Goal: Transaction & Acquisition: Purchase product/service

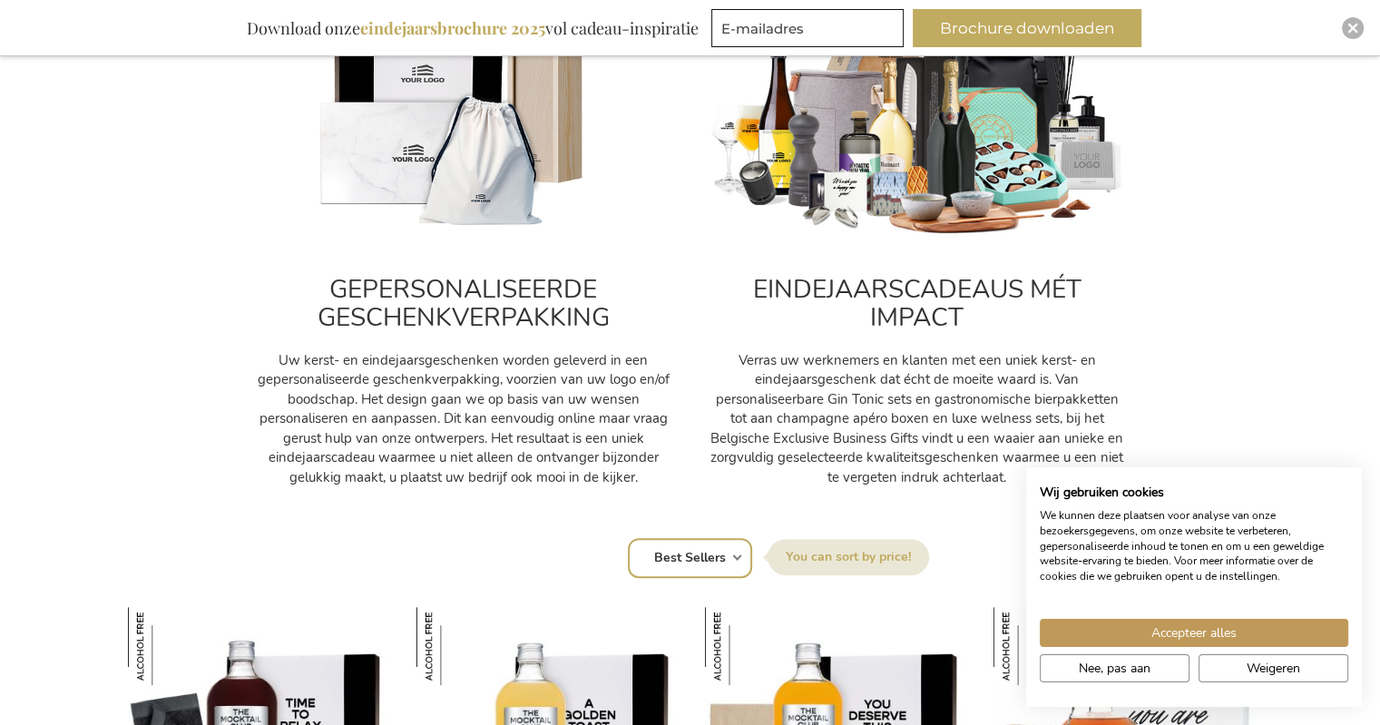
scroll to position [544, 0]
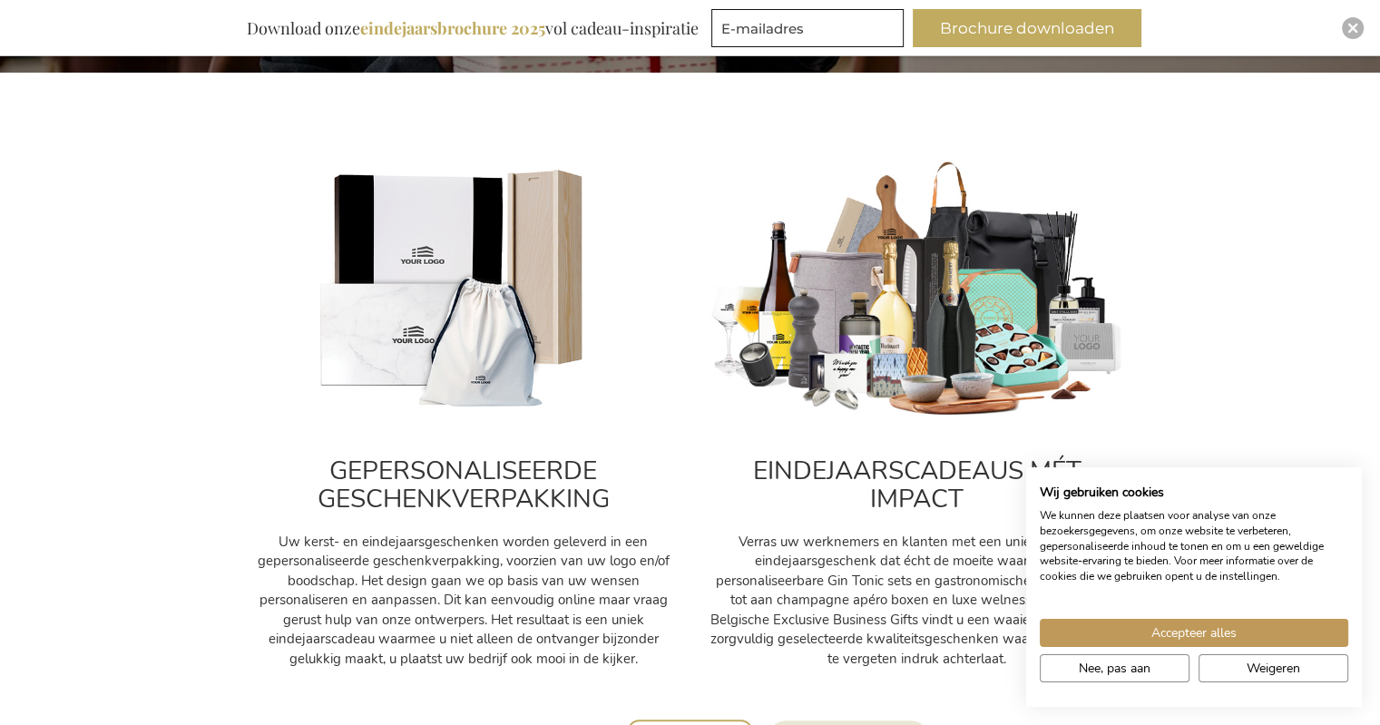
click at [875, 288] on img at bounding box center [916, 290] width 417 height 260
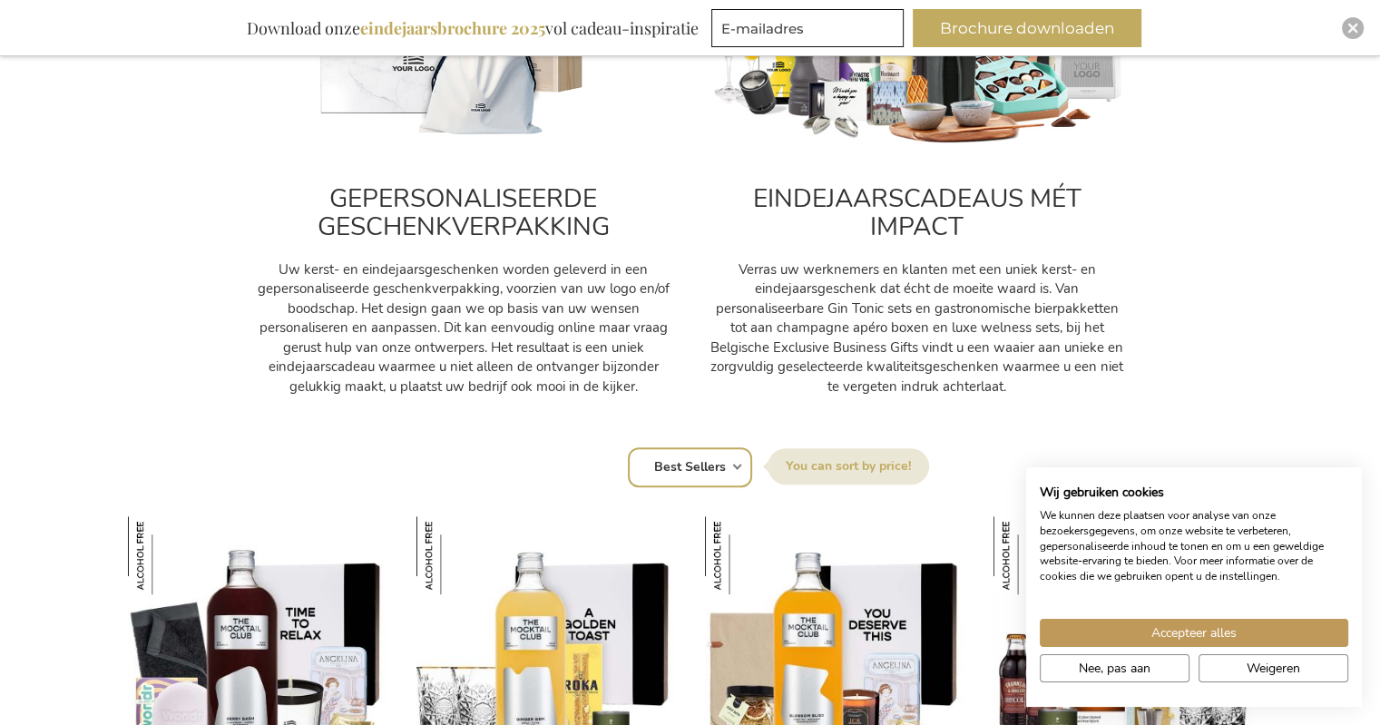
scroll to position [907, 0]
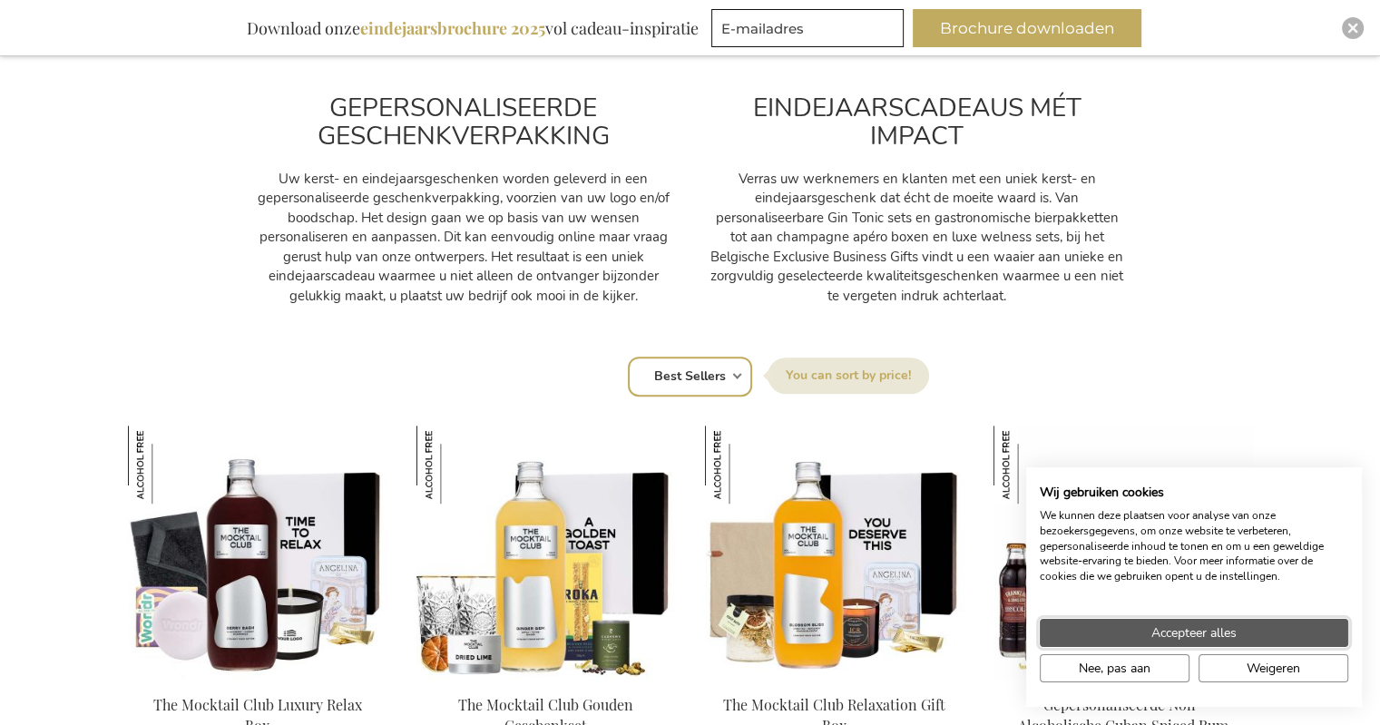
click at [1190, 630] on span "Accepteer alles" at bounding box center [1193, 632] width 85 height 19
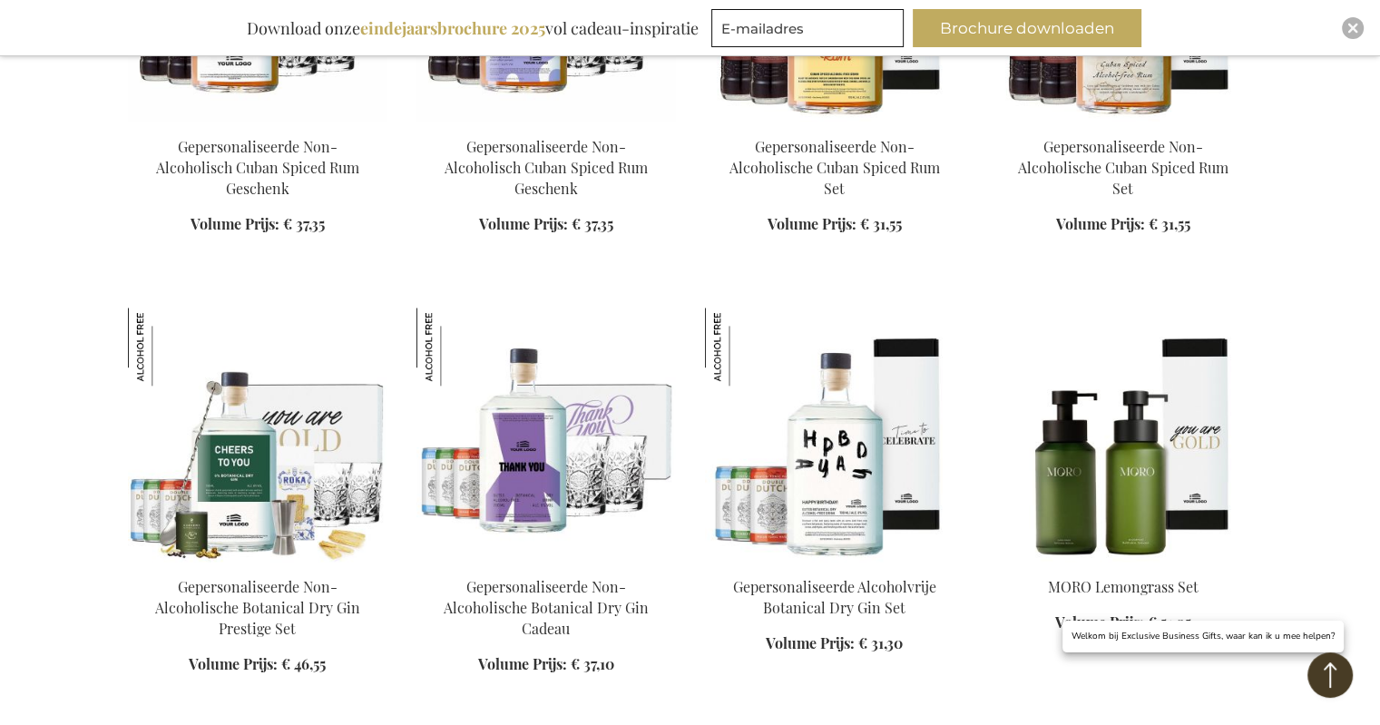
scroll to position [2086, 0]
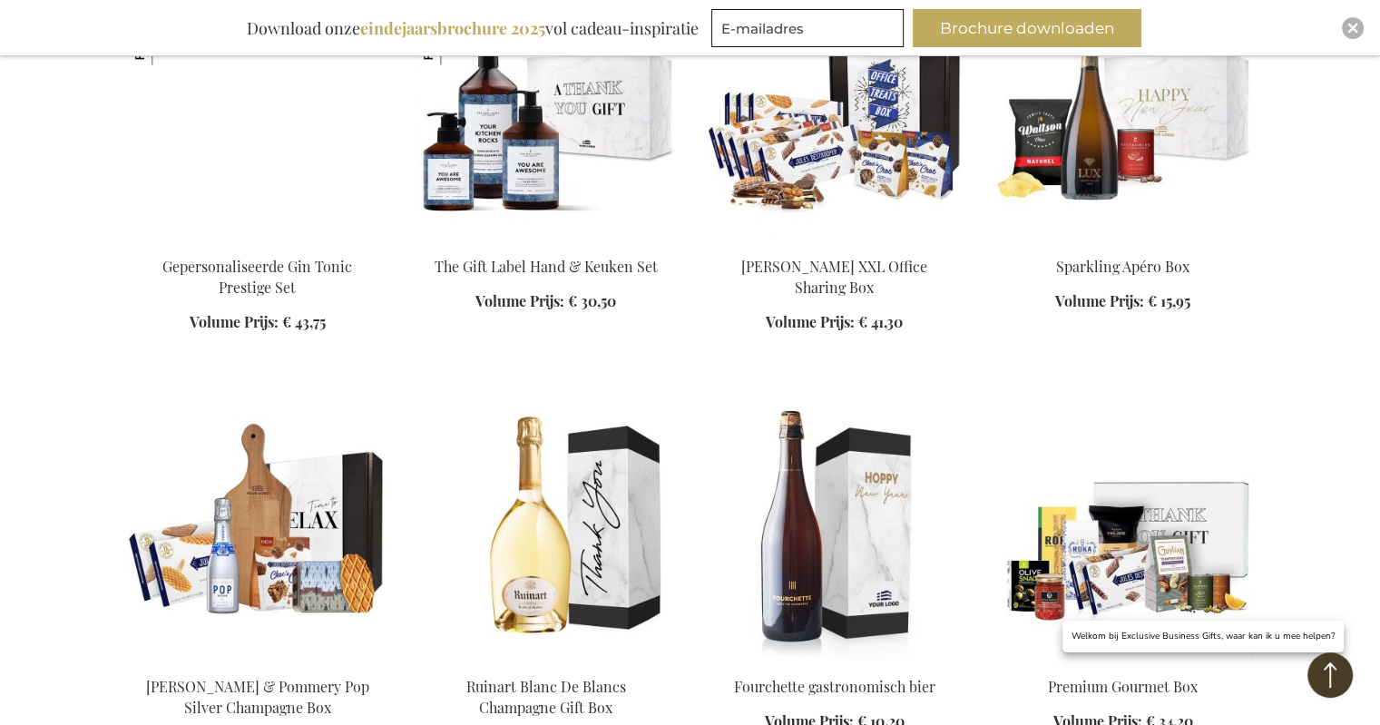
scroll to position [3175, 0]
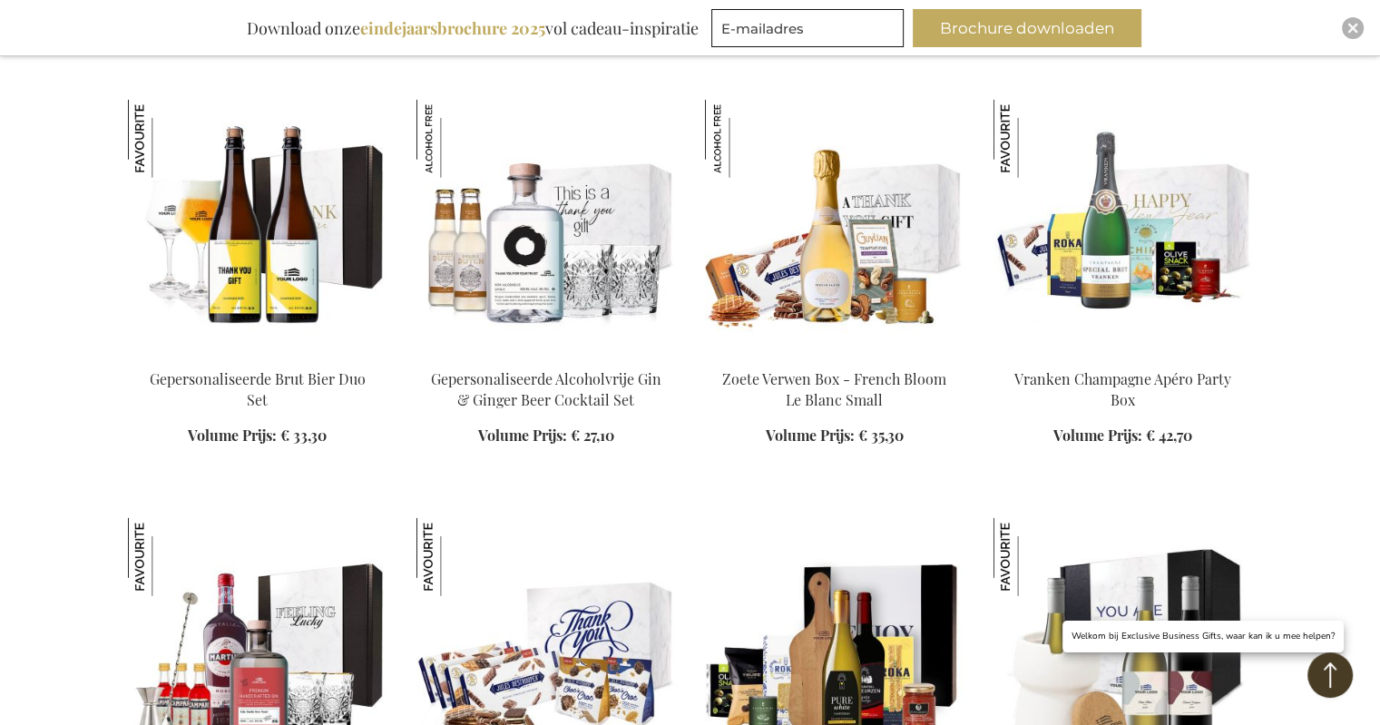
scroll to position [4807, 0]
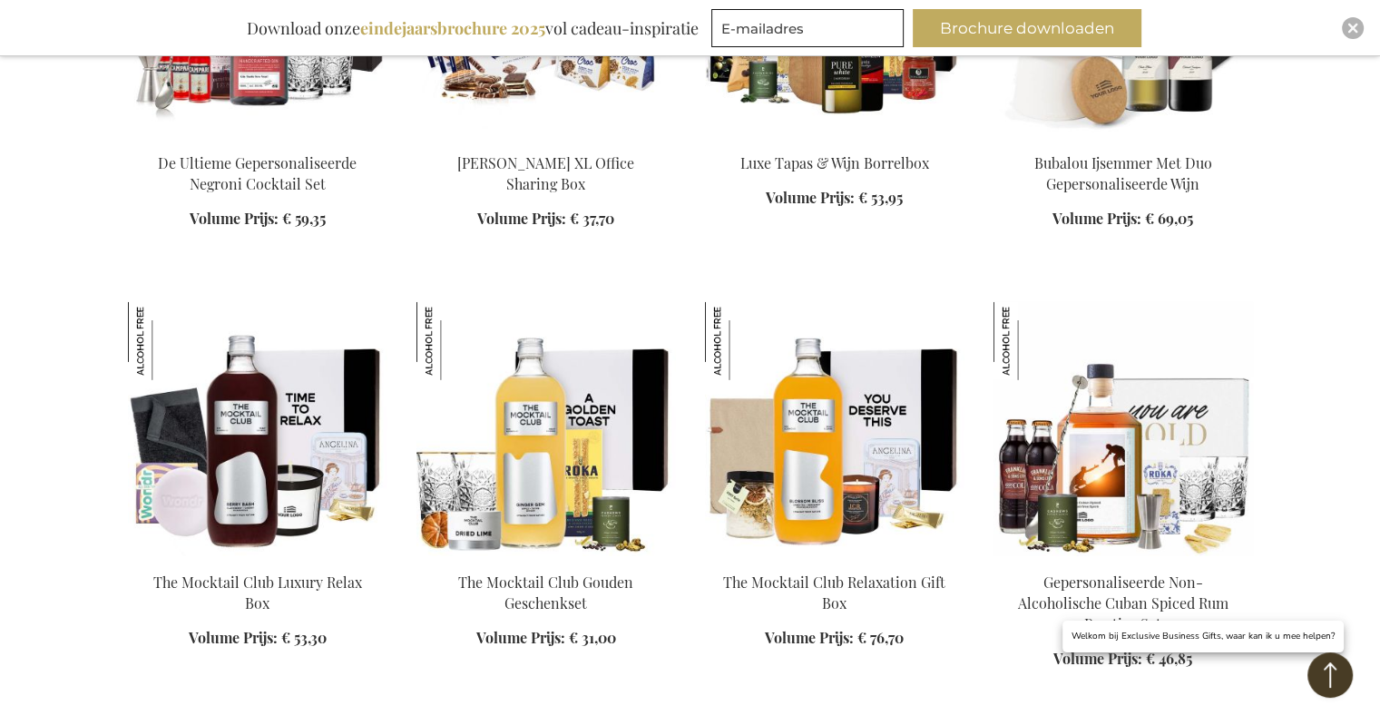
scroll to position [5442, 0]
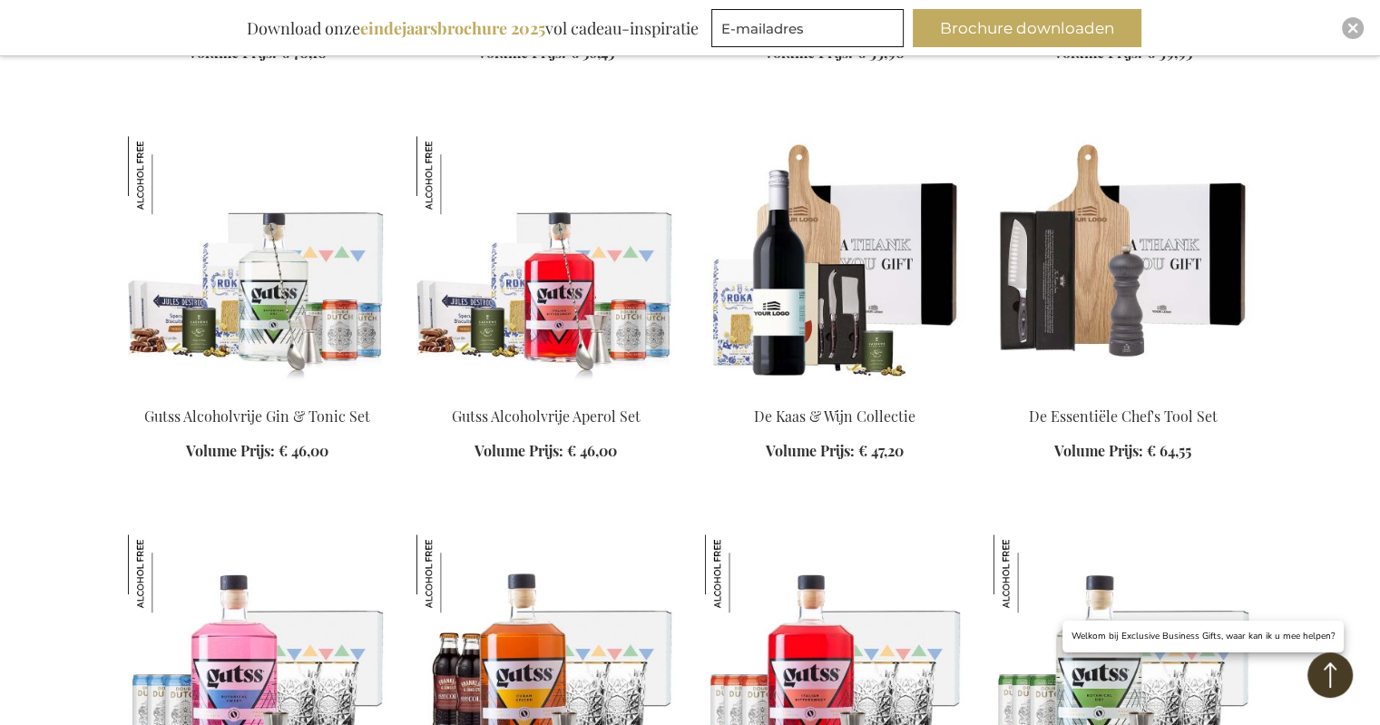
scroll to position [8073, 0]
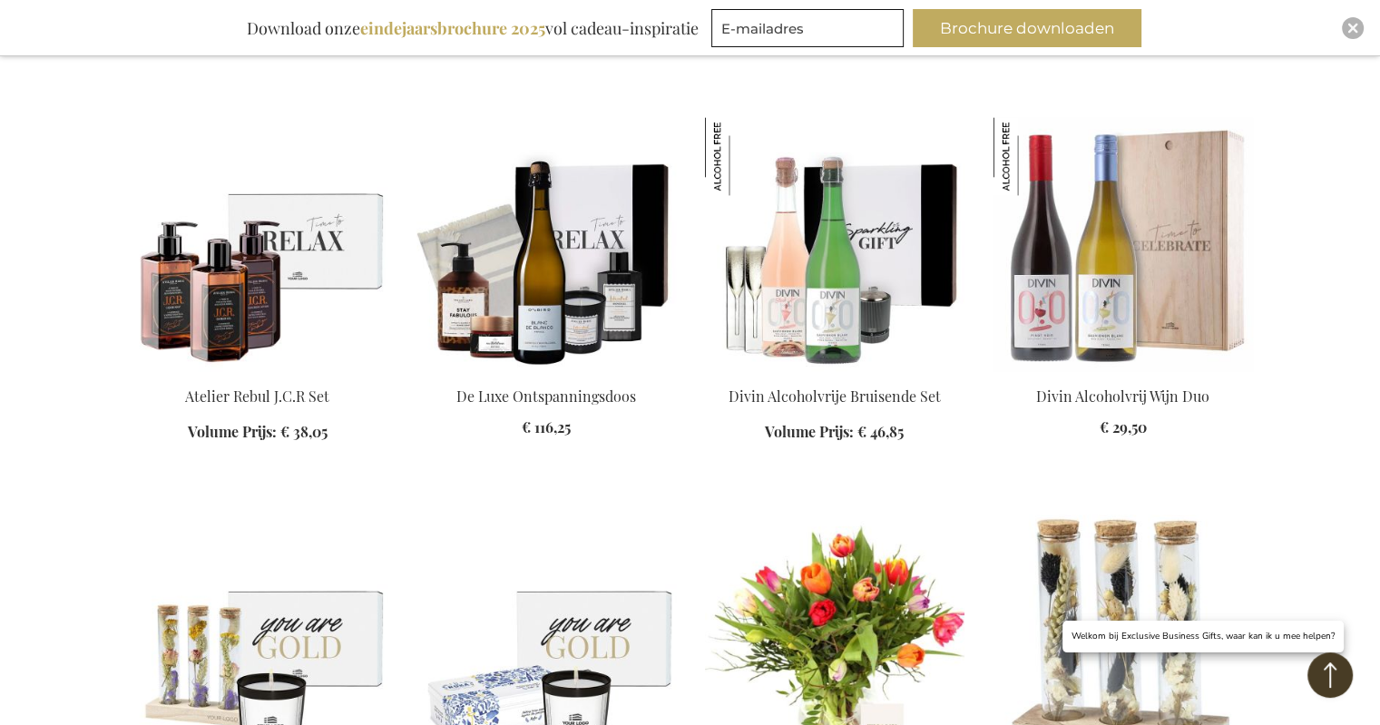
scroll to position [9705, 0]
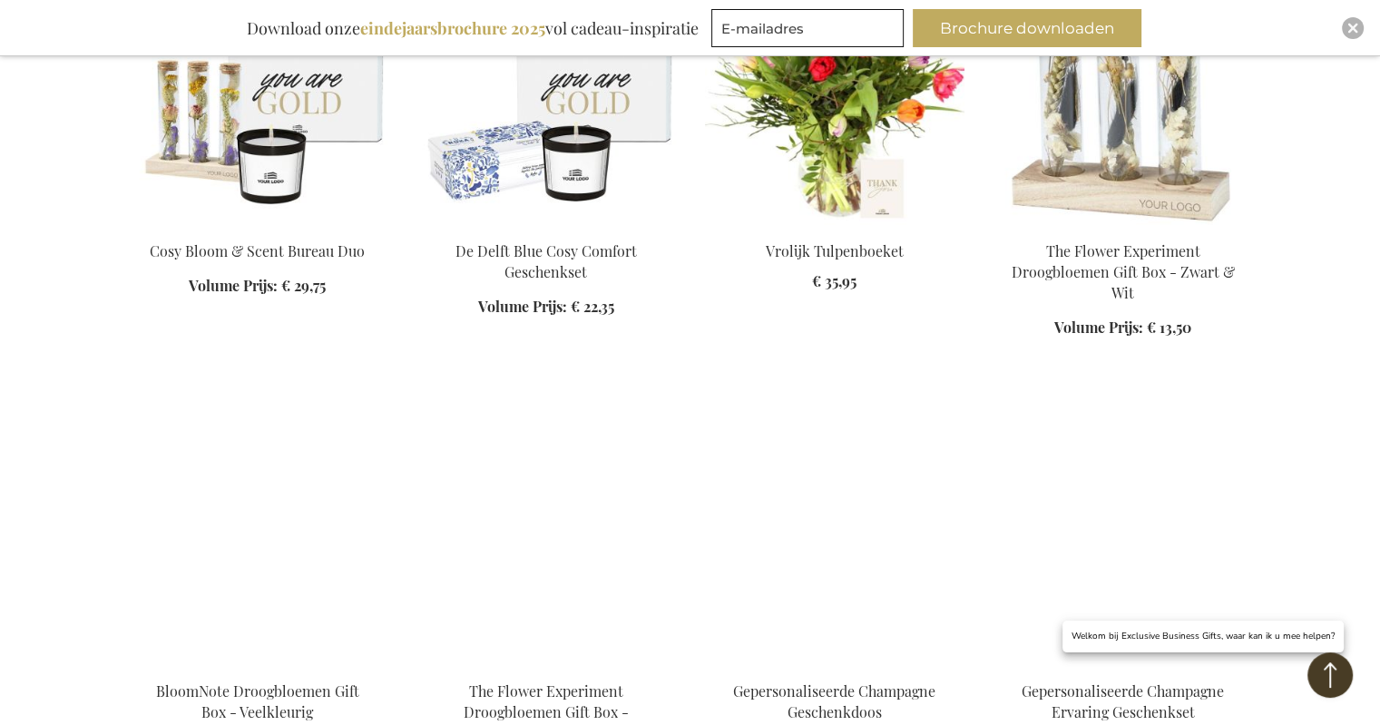
scroll to position [10522, 0]
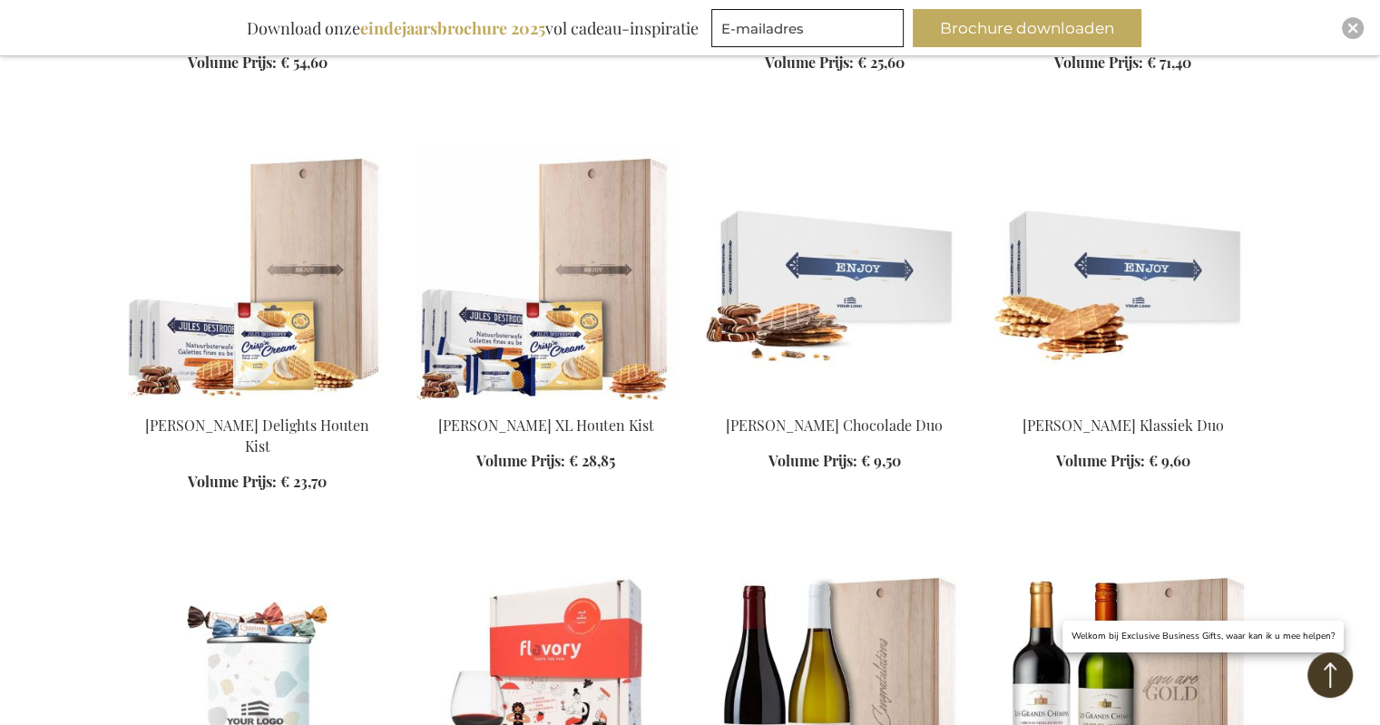
scroll to position [12154, 0]
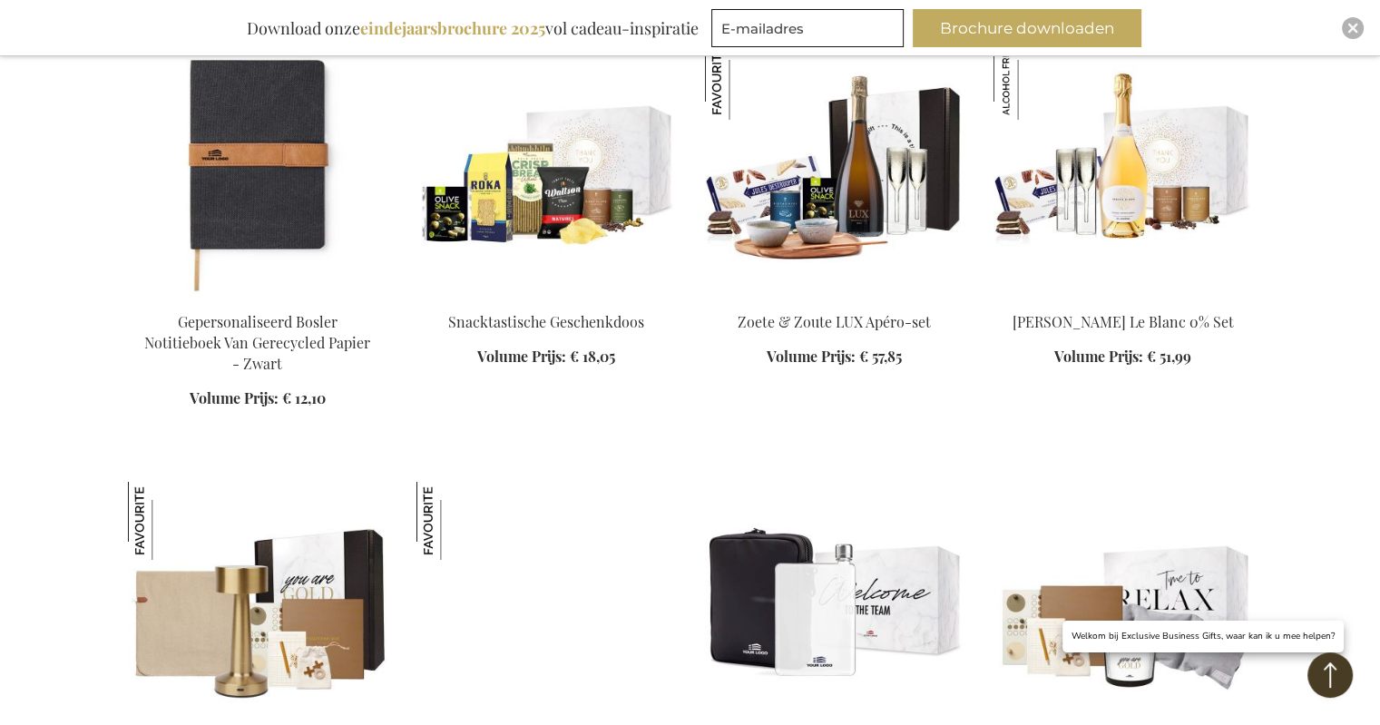
scroll to position [13152, 0]
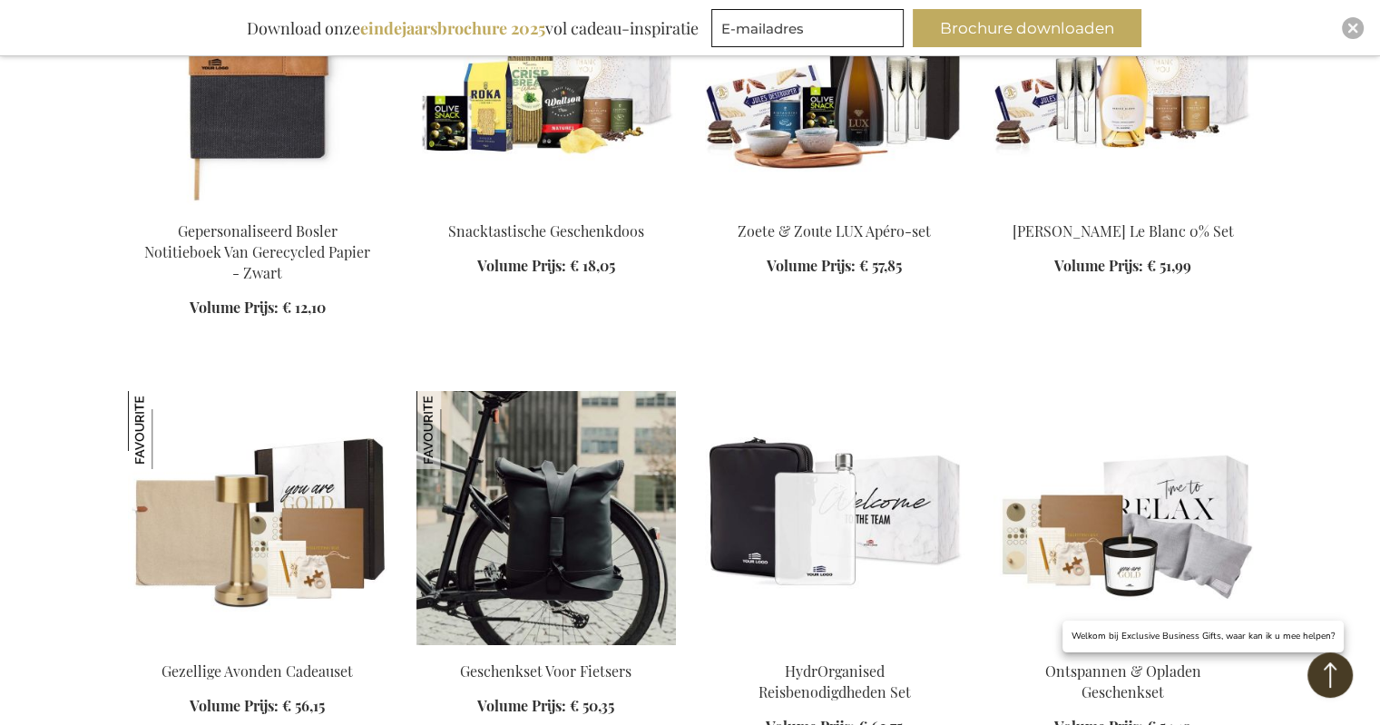
click at [558, 391] on img at bounding box center [545, 518] width 259 height 254
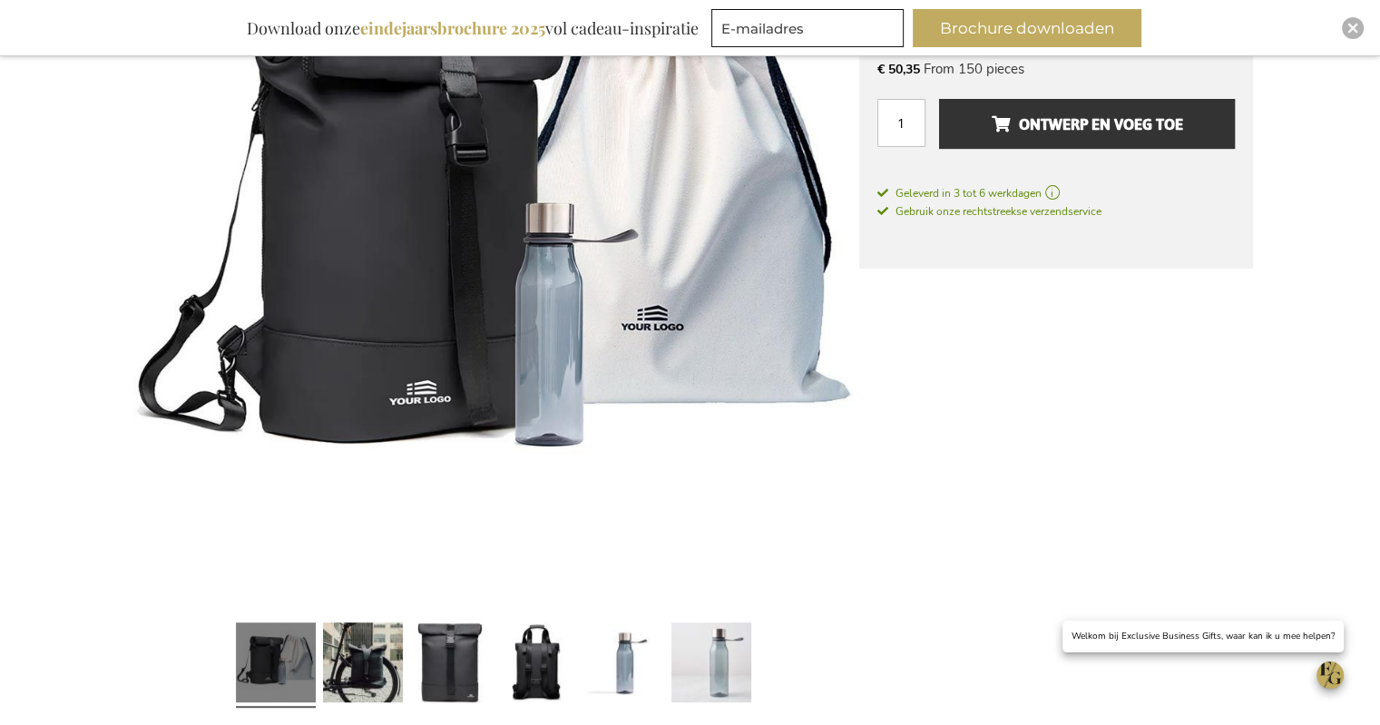
scroll to position [600, 0]
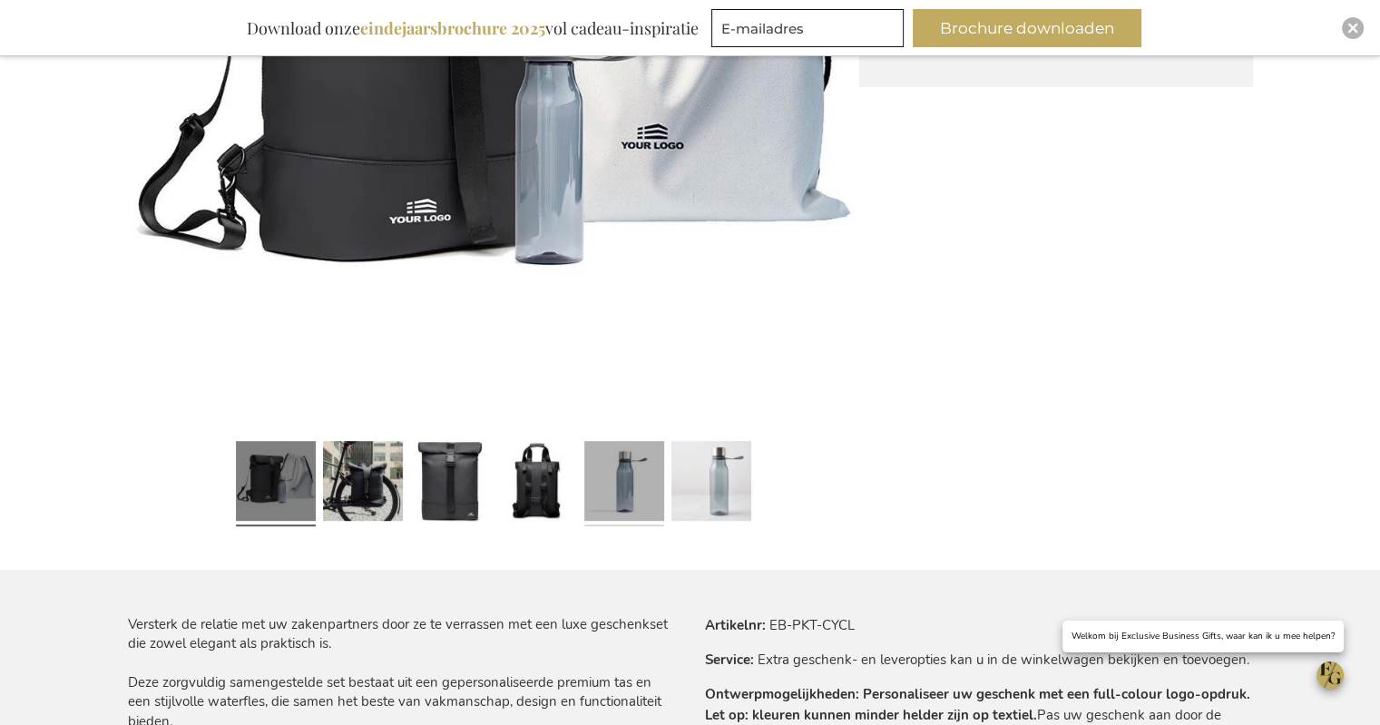
click at [620, 469] on link at bounding box center [624, 484] width 80 height 100
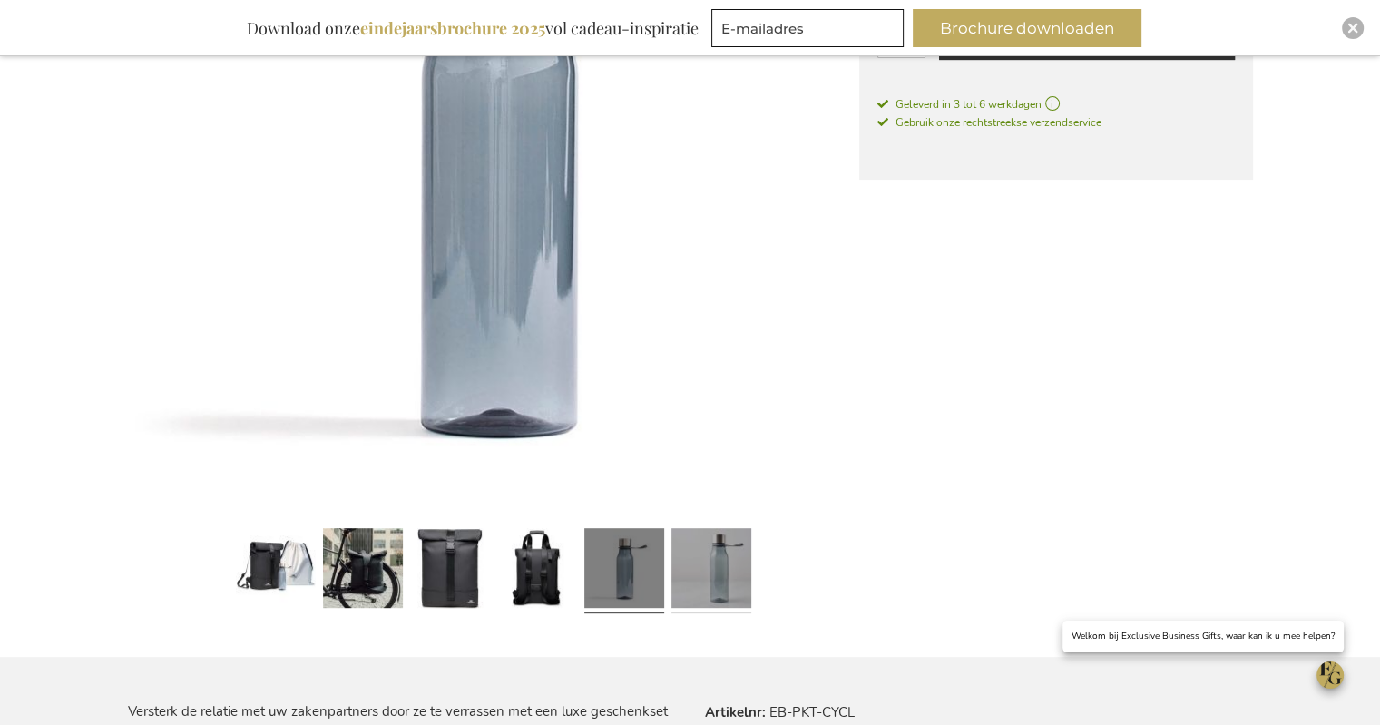
click at [704, 589] on link at bounding box center [711, 572] width 80 height 100
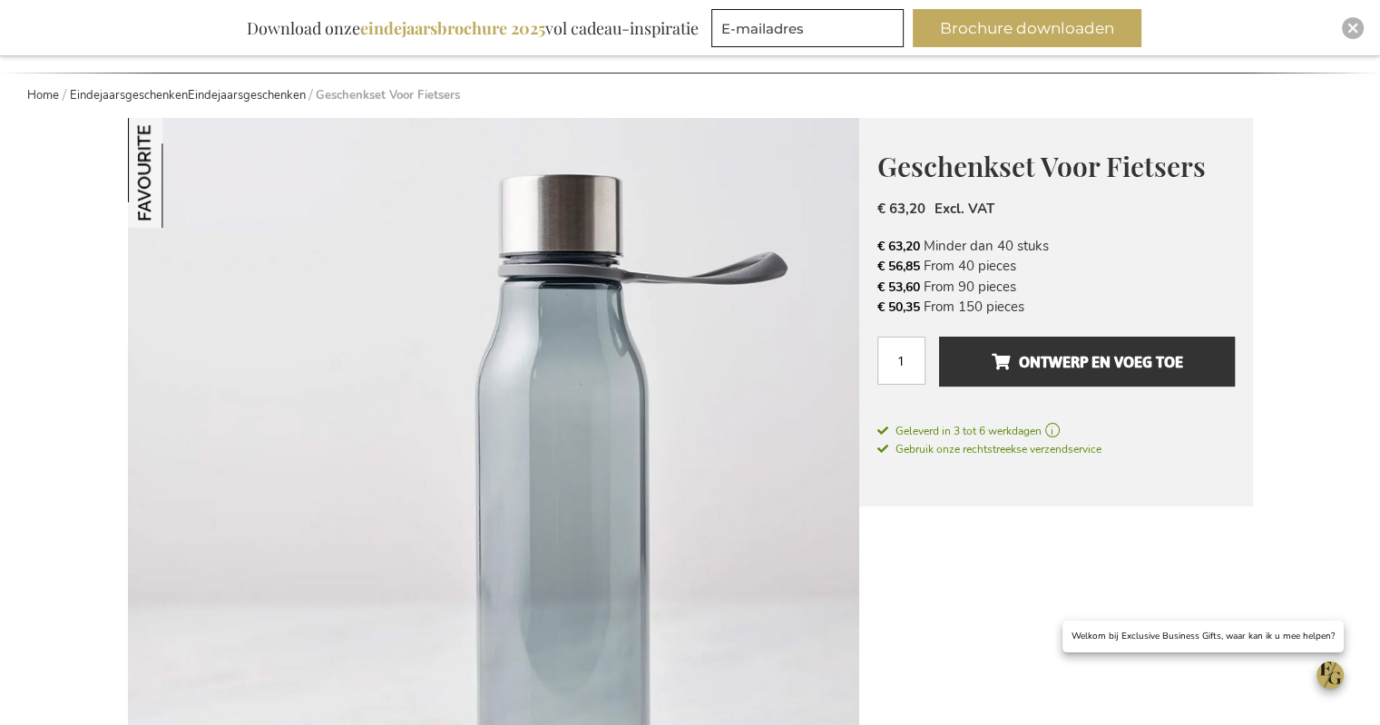
scroll to position [0, 0]
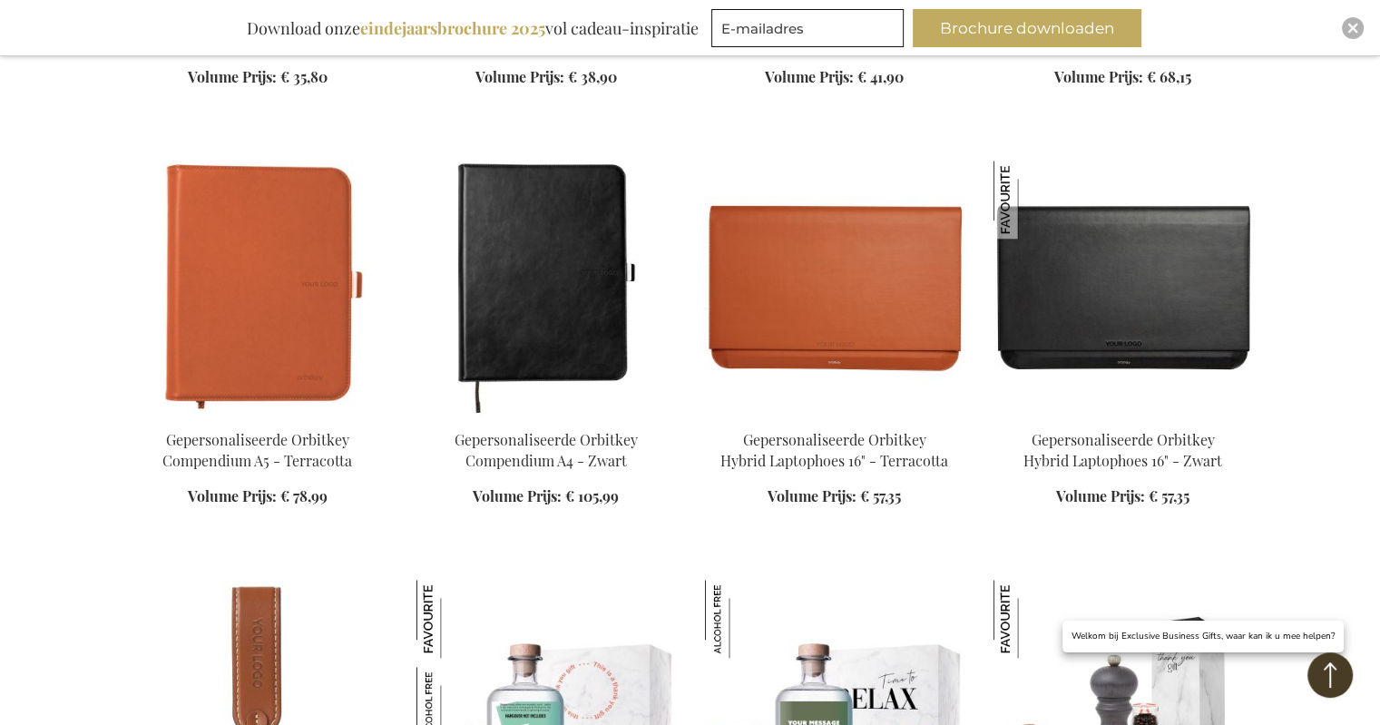
scroll to position [1995, 0]
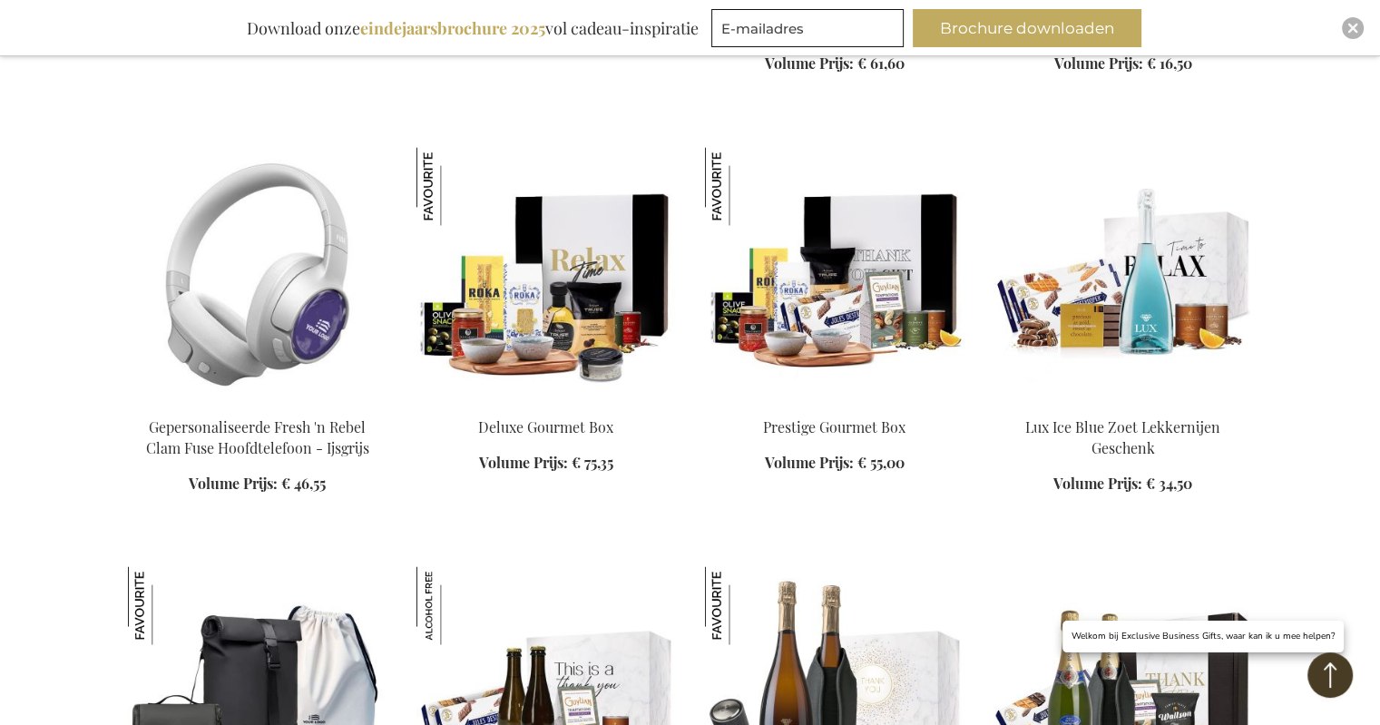
scroll to position [3265, 0]
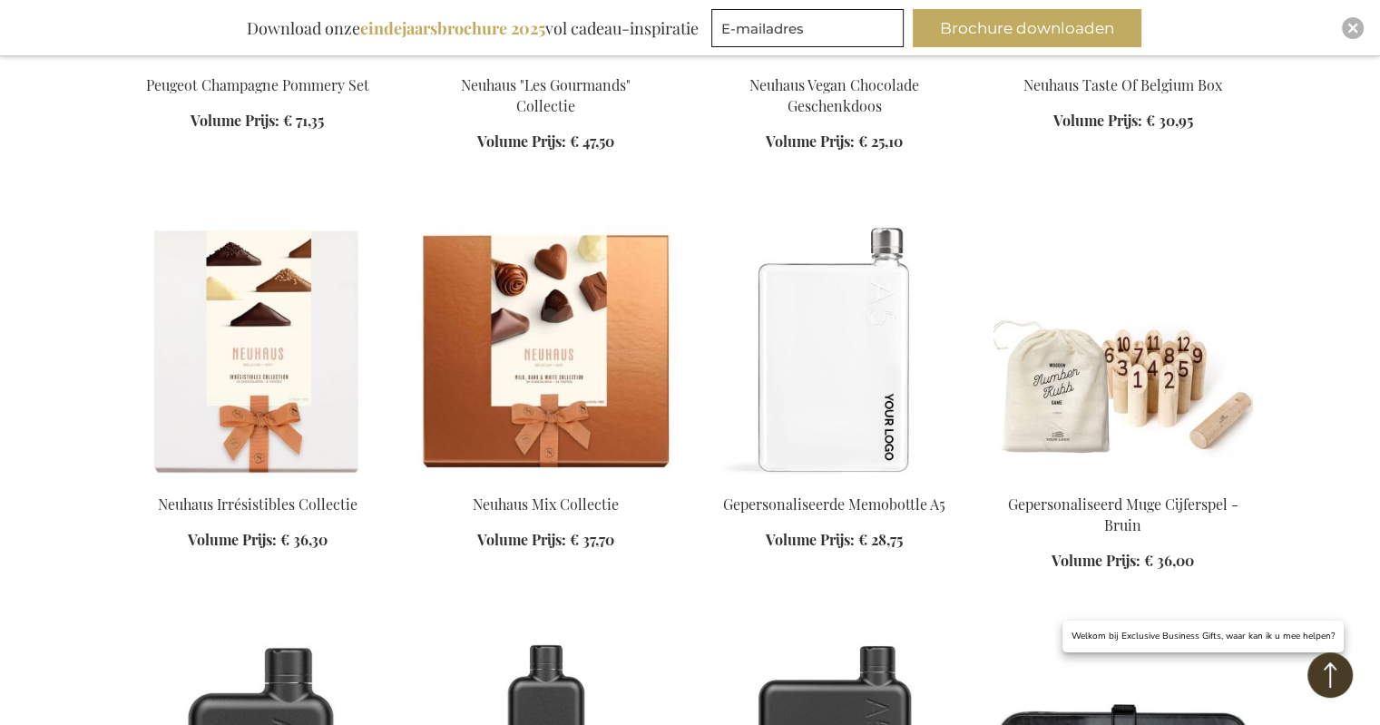
scroll to position [4354, 0]
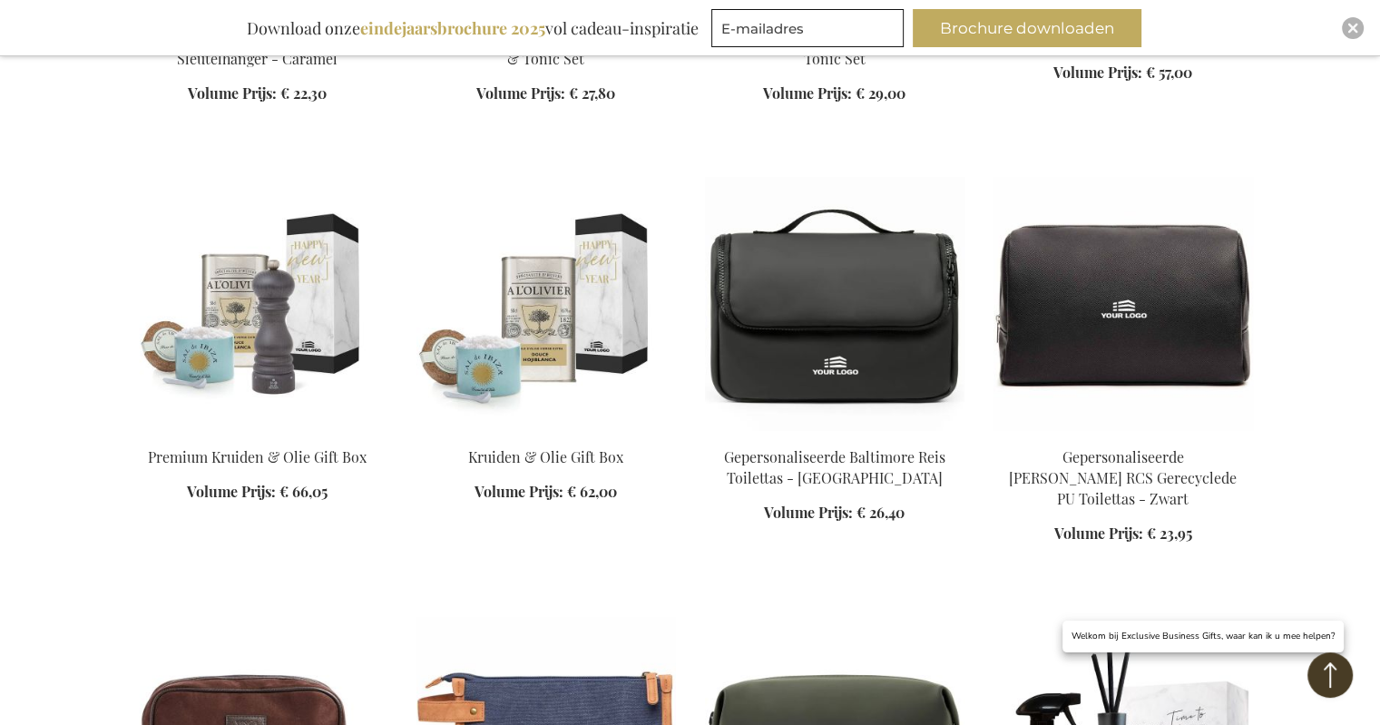
scroll to position [6077, 0]
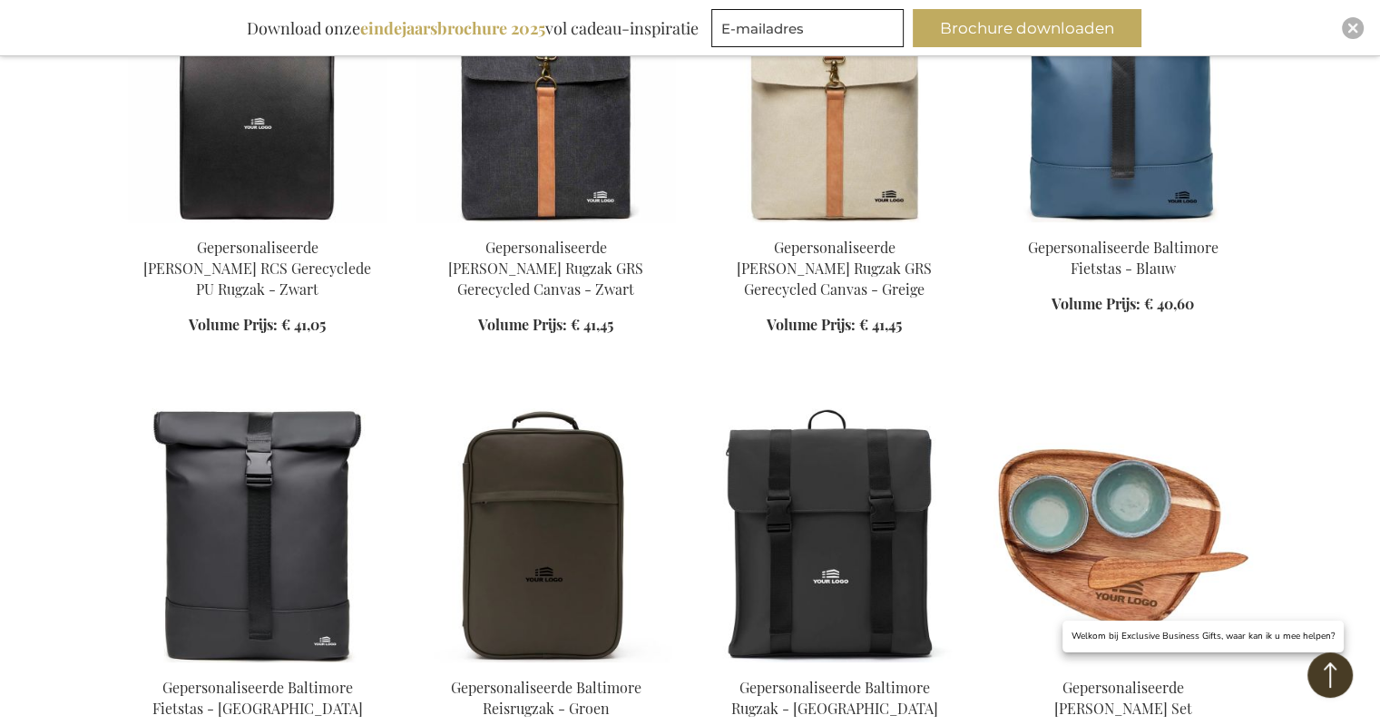
scroll to position [7075, 0]
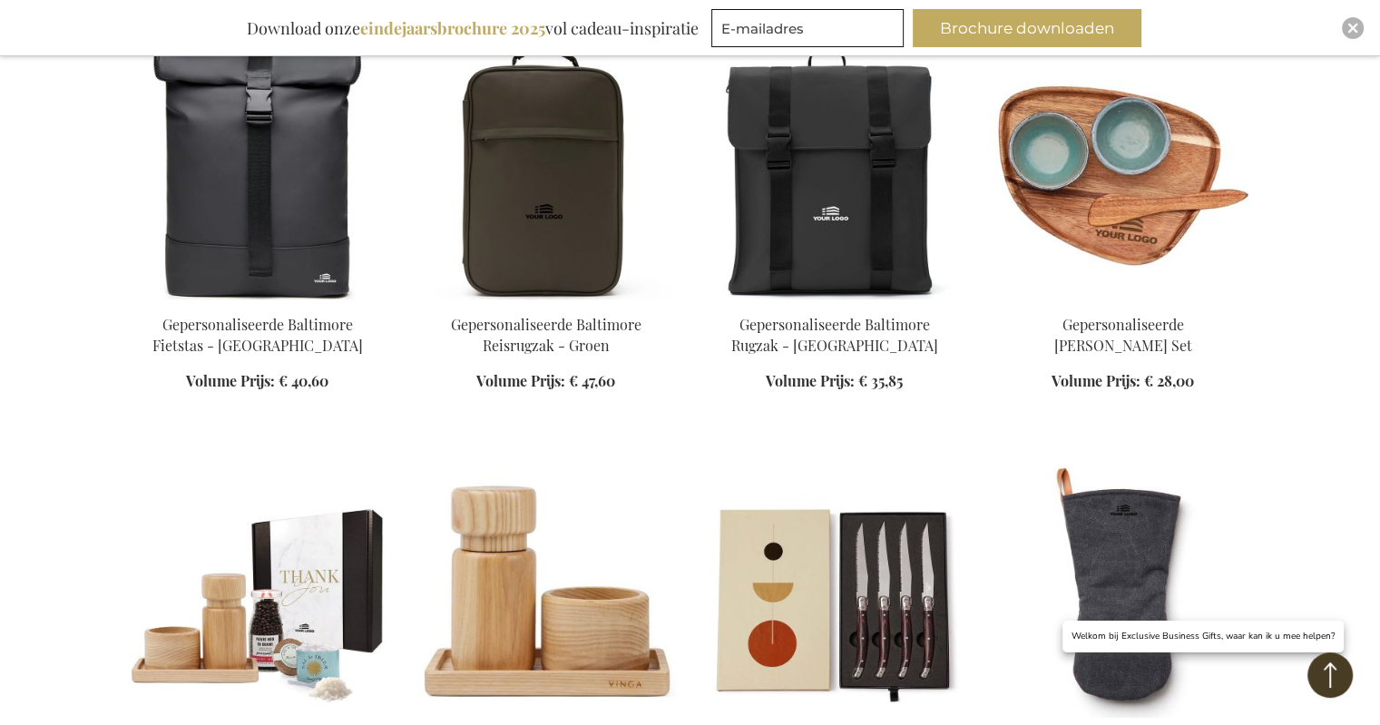
scroll to position [7438, 0]
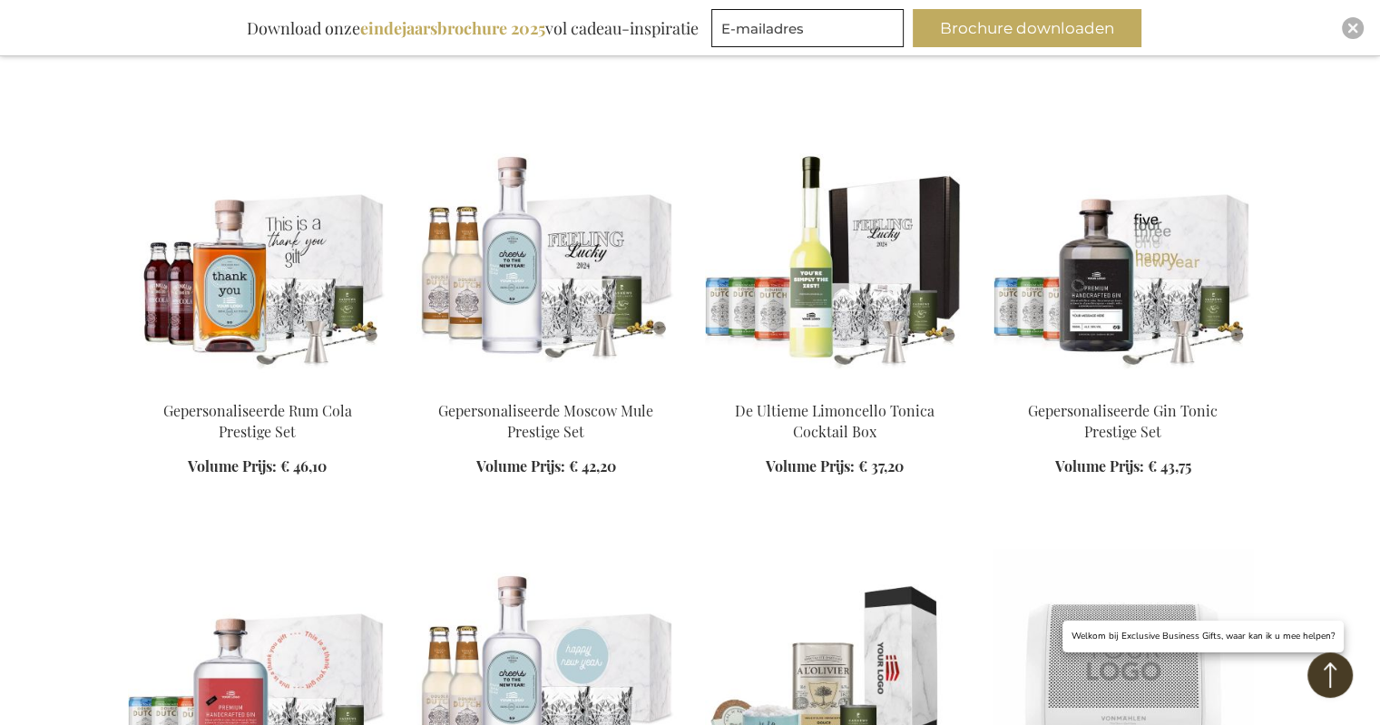
scroll to position [10794, 0]
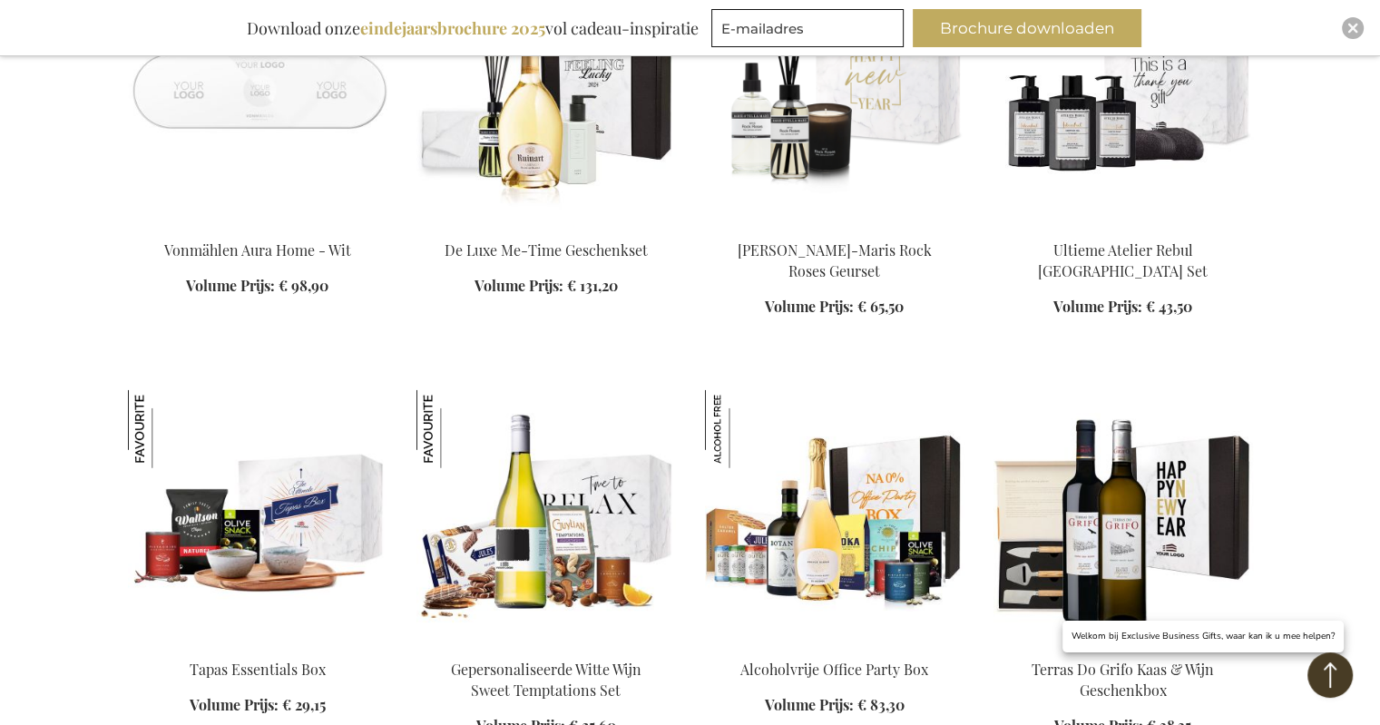
scroll to position [11973, 0]
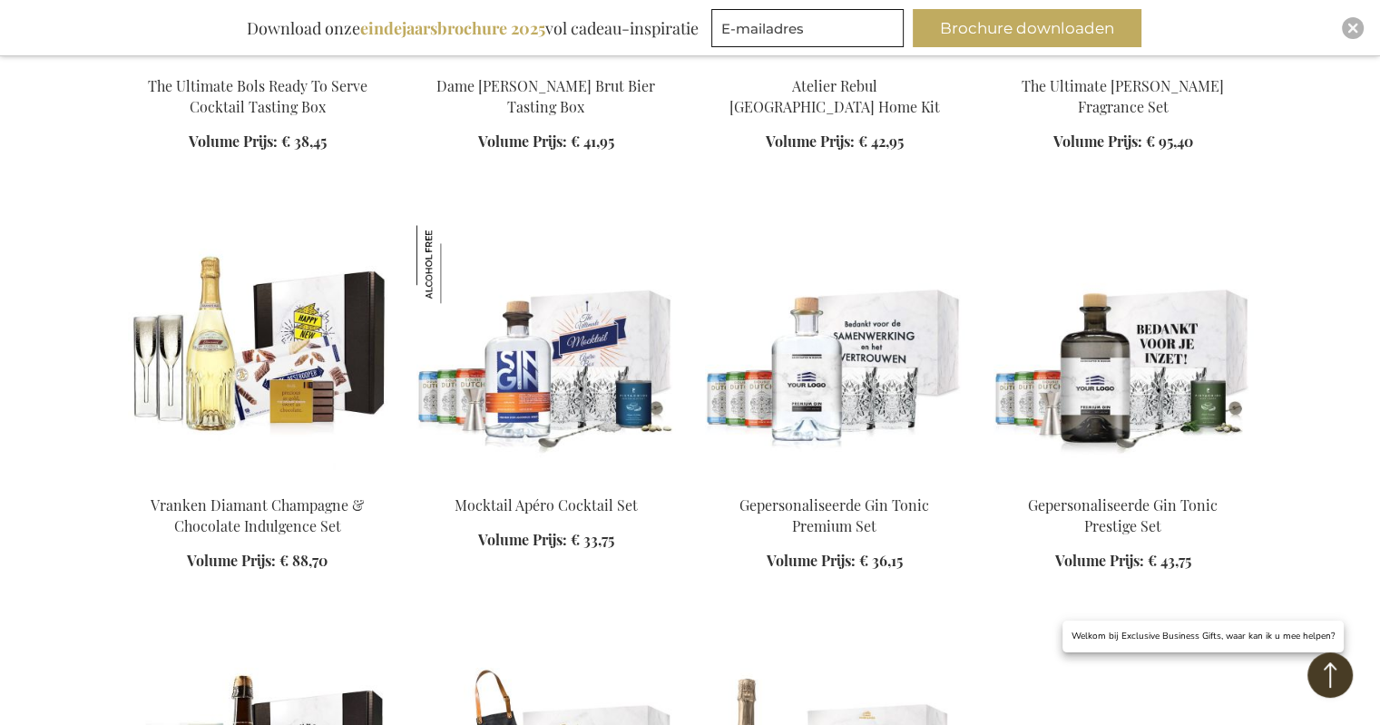
scroll to position [16145, 0]
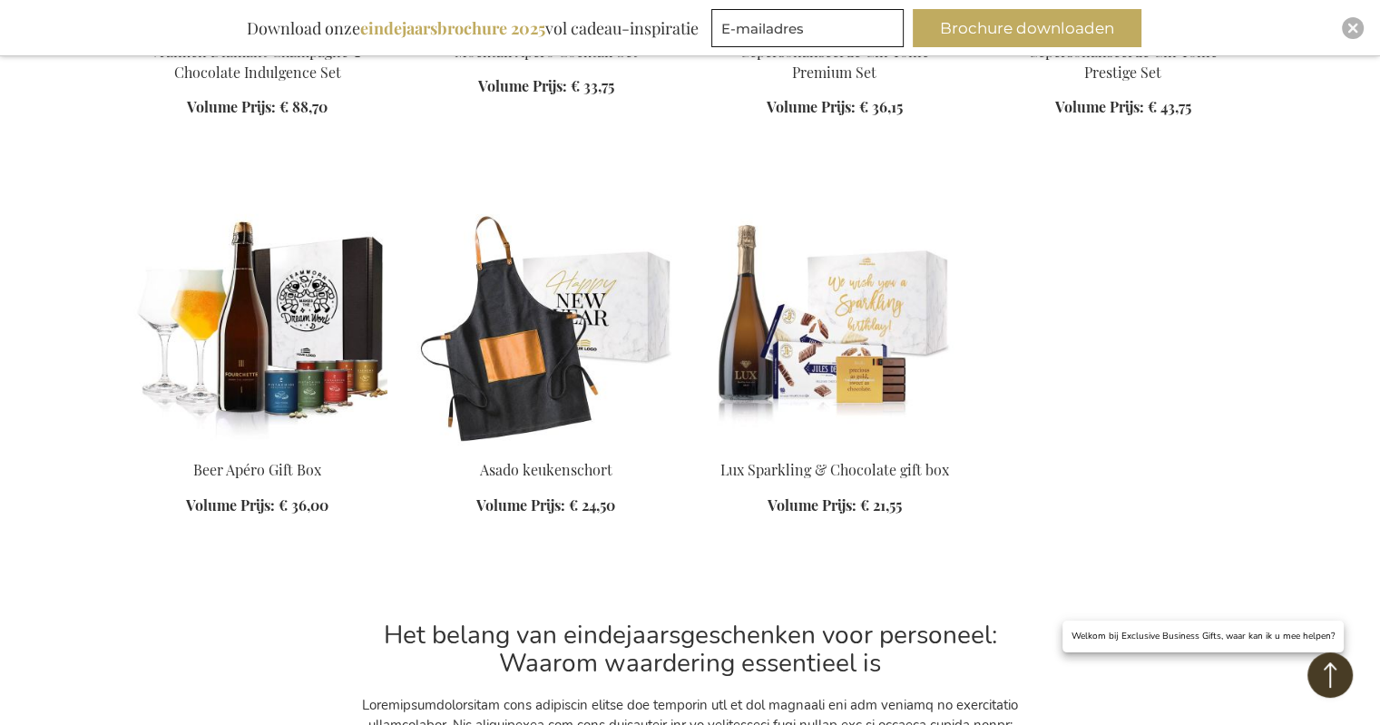
scroll to position [16689, 0]
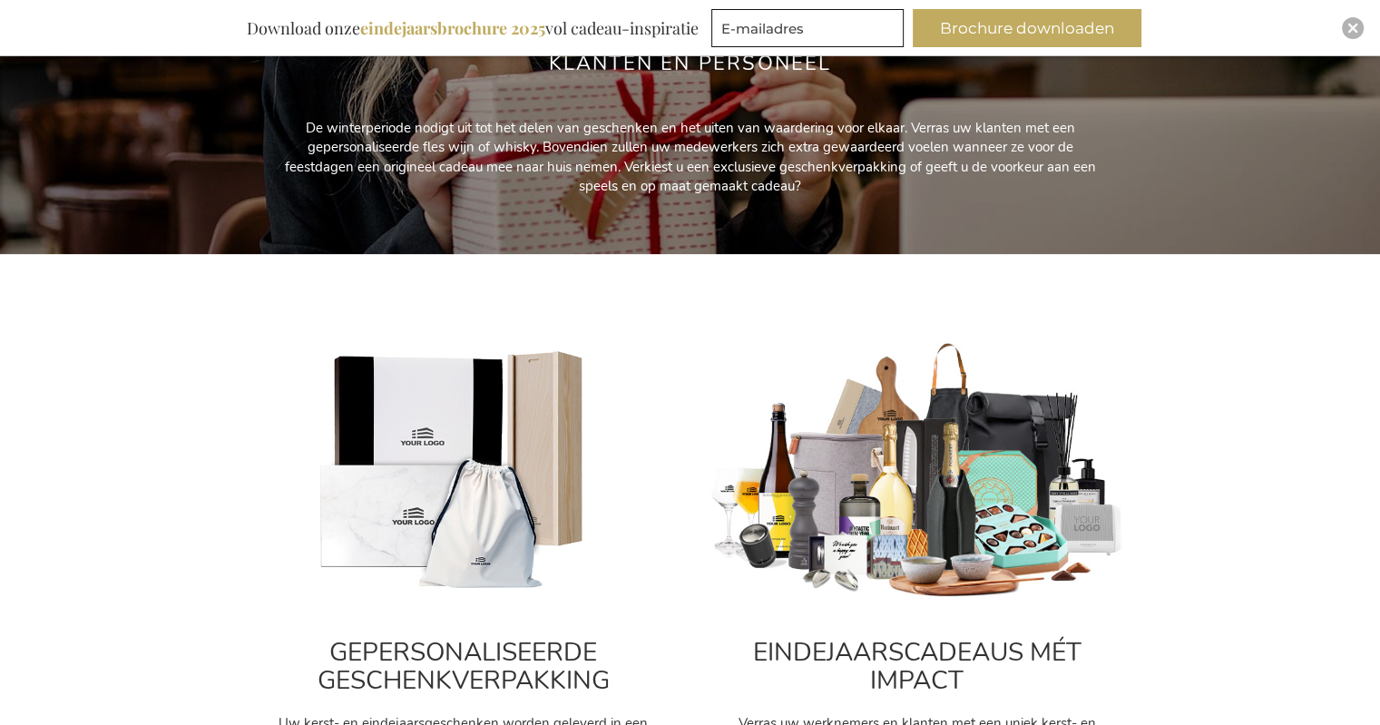
scroll to position [544, 0]
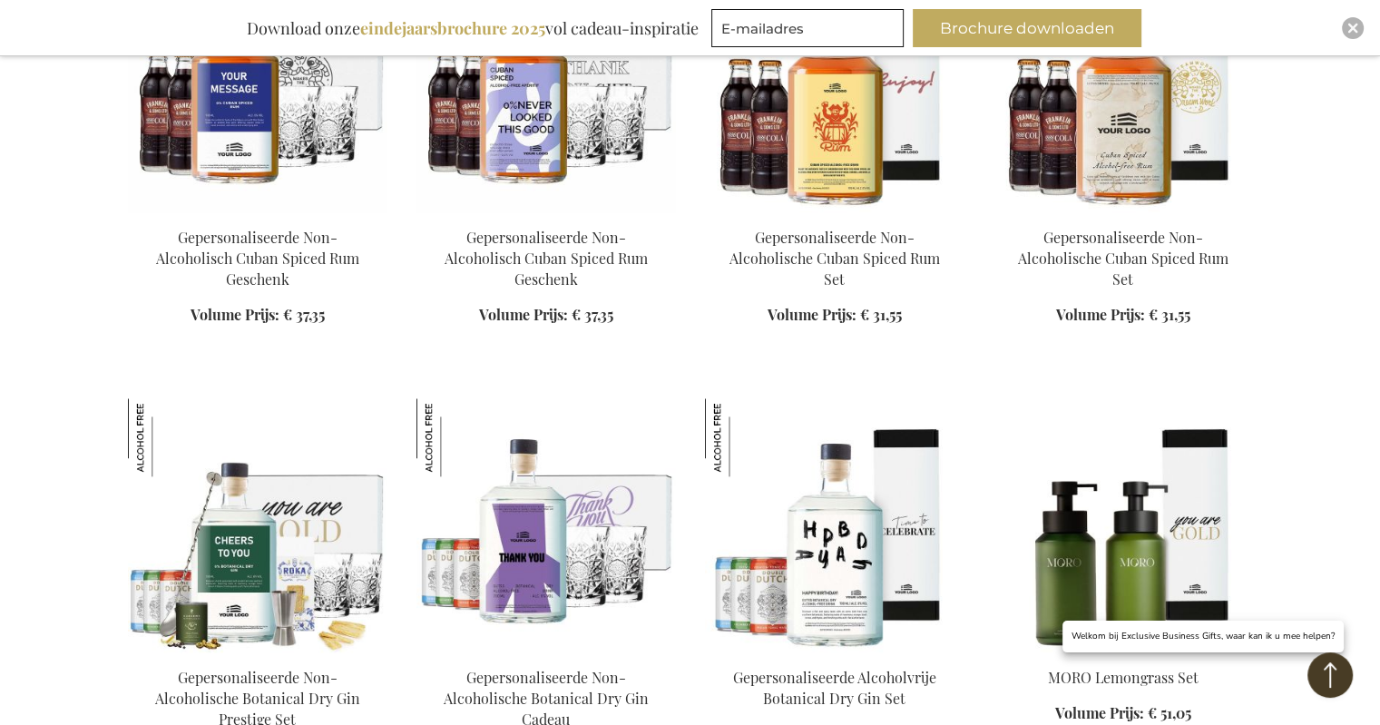
scroll to position [2358, 0]
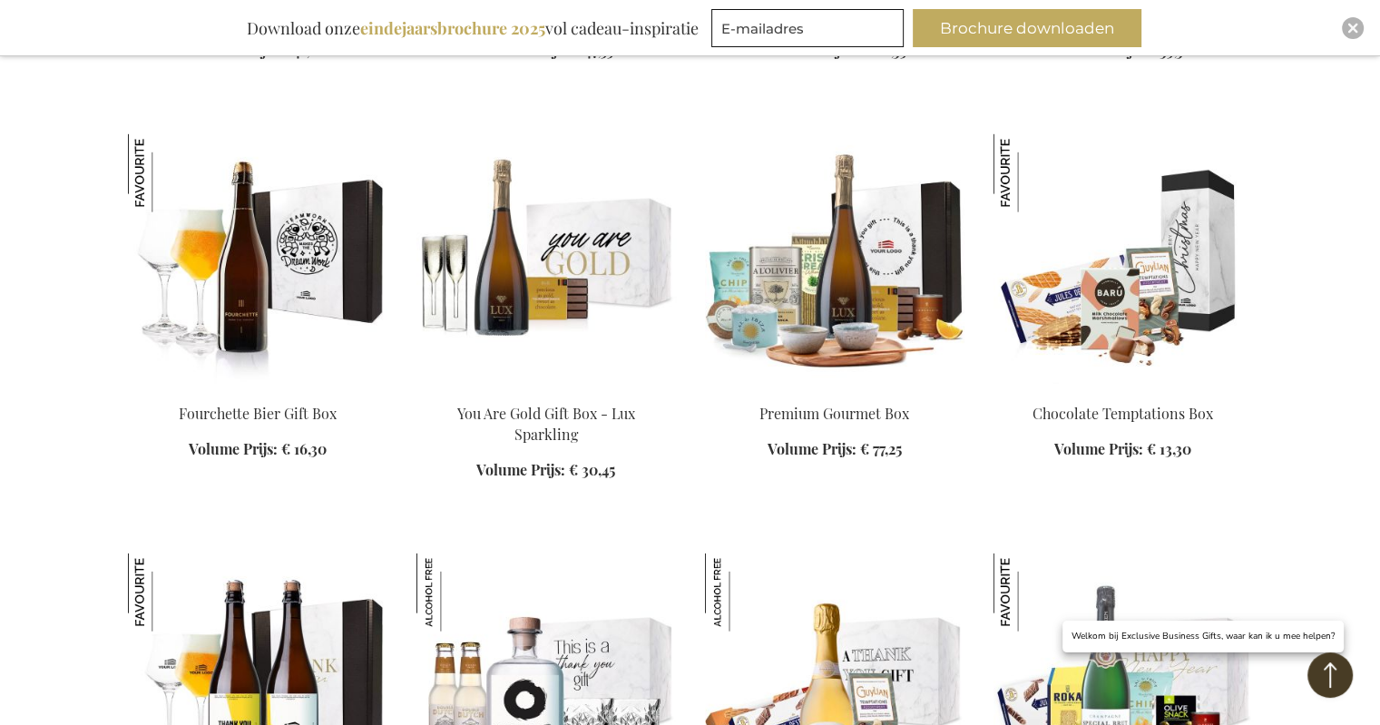
scroll to position [3537, 0]
